Goal: Task Accomplishment & Management: Manage account settings

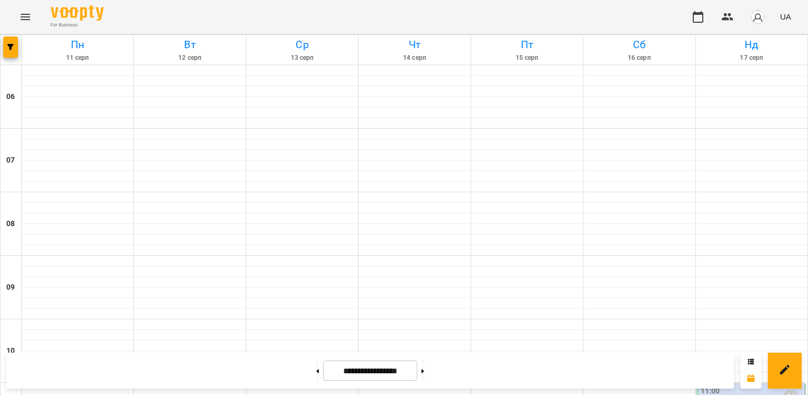
scroll to position [496, 0]
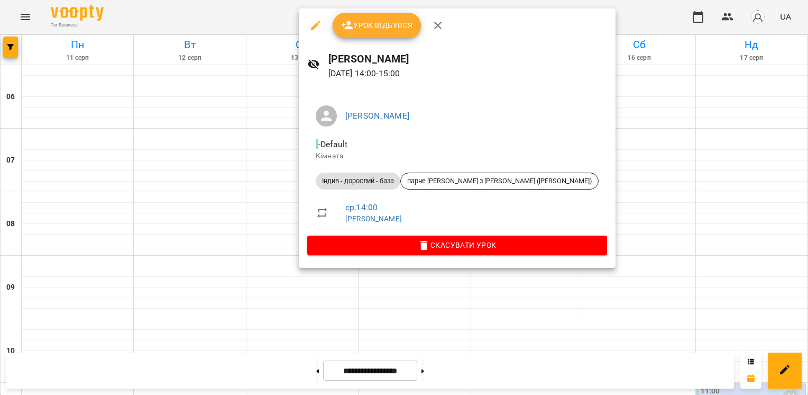
click at [358, 29] on span "Урок відбувся" at bounding box center [377, 25] width 72 height 13
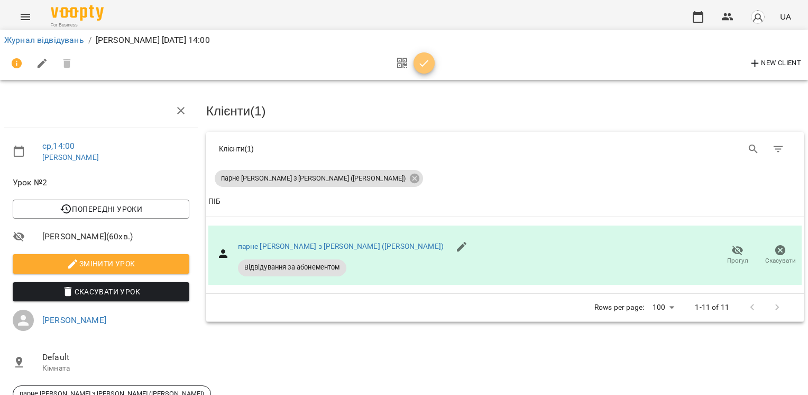
click at [422, 58] on icon "button" at bounding box center [424, 63] width 13 height 13
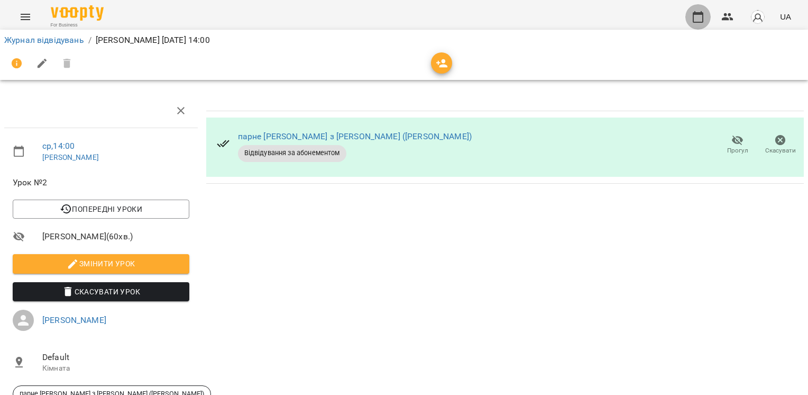
click at [699, 16] on icon "button" at bounding box center [698, 17] width 13 height 13
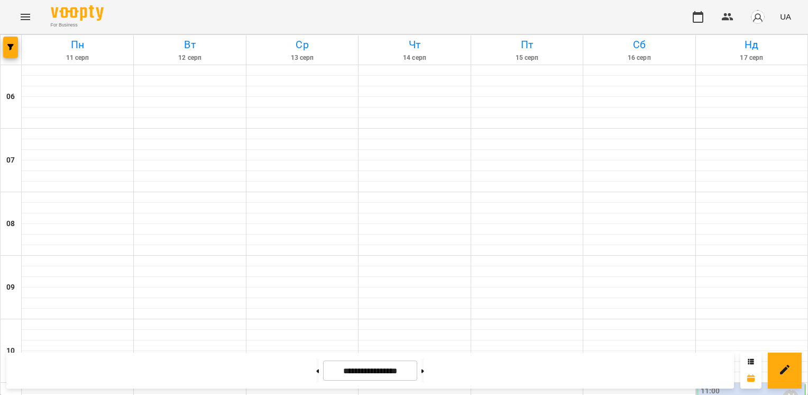
scroll to position [590, 0]
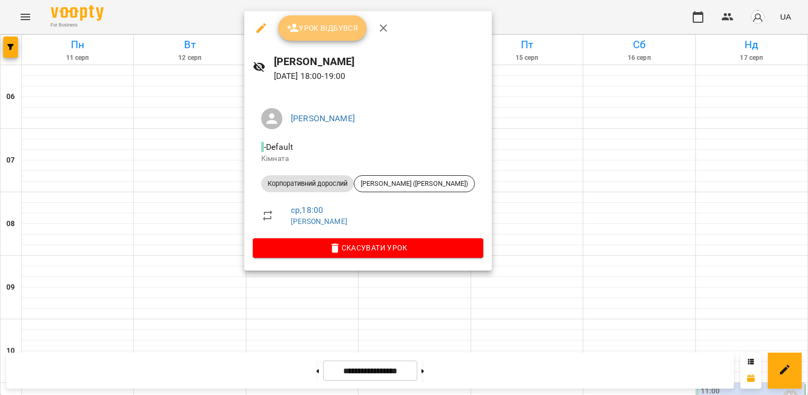
click at [305, 37] on button "Урок відбувся" at bounding box center [322, 27] width 89 height 25
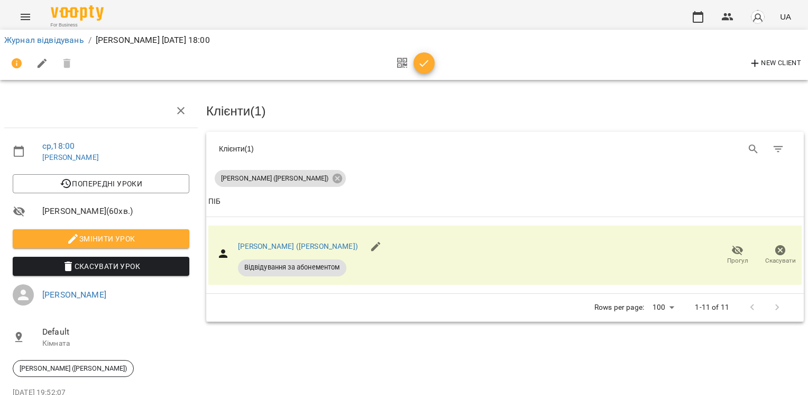
click at [438, 65] on div "New Client" at bounding box center [404, 63] width 800 height 25
click at [427, 65] on icon "button" at bounding box center [424, 63] width 13 height 13
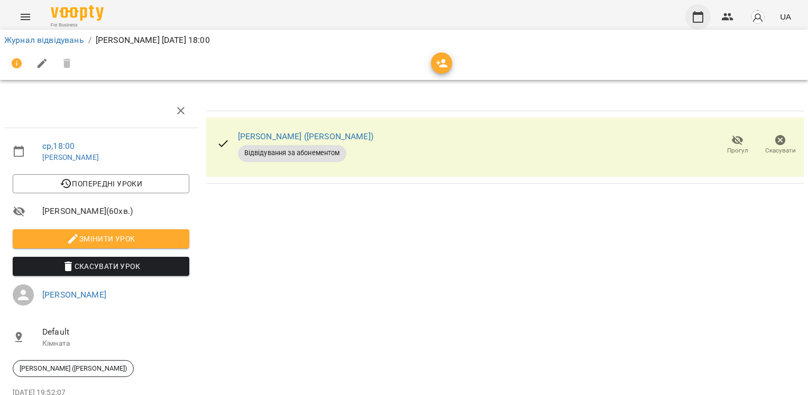
click at [704, 20] on icon "button" at bounding box center [698, 17] width 13 height 13
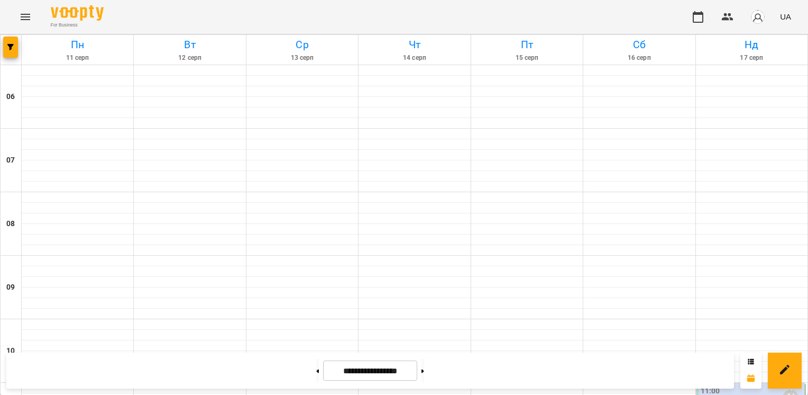
scroll to position [391, 0]
drag, startPoint x: 793, startPoint y: 184, endPoint x: 793, endPoint y: 191, distance: 7.9
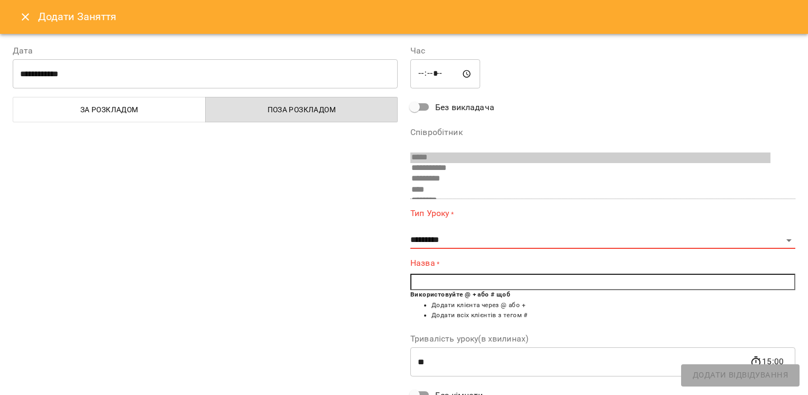
click at [8, 16] on div "Додати Заняття" at bounding box center [404, 17] width 808 height 34
click at [21, 15] on icon "Close" at bounding box center [25, 17] width 13 height 13
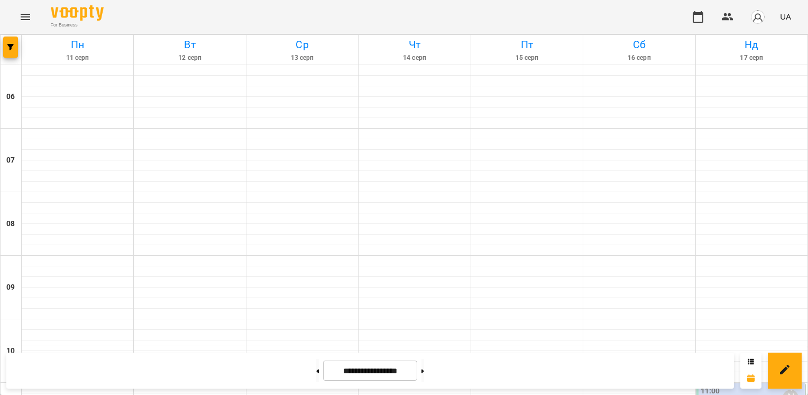
scroll to position [527, 0]
click at [424, 372] on button at bounding box center [423, 370] width 3 height 23
type input "**********"
